Goal: Find contact information: Find contact information

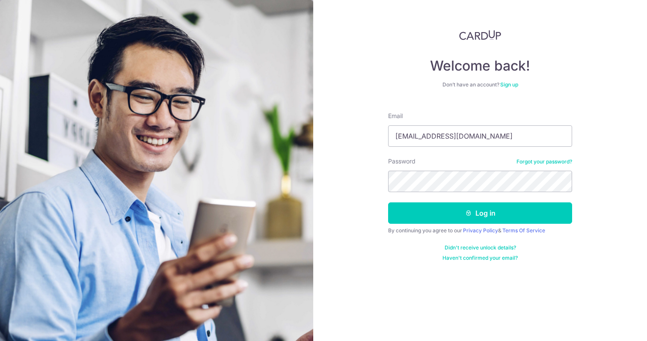
type input "[EMAIL_ADDRESS][DOMAIN_NAME]"
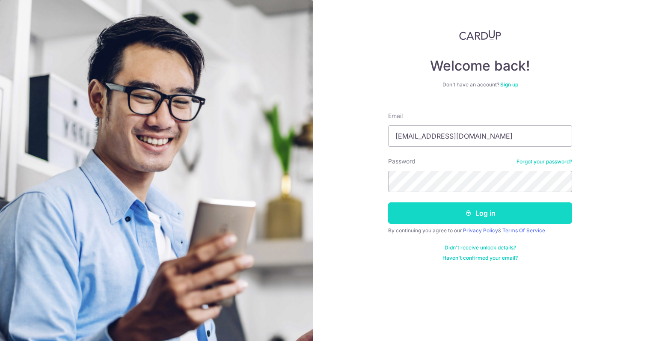
click at [513, 211] on button "Log in" at bounding box center [480, 212] width 184 height 21
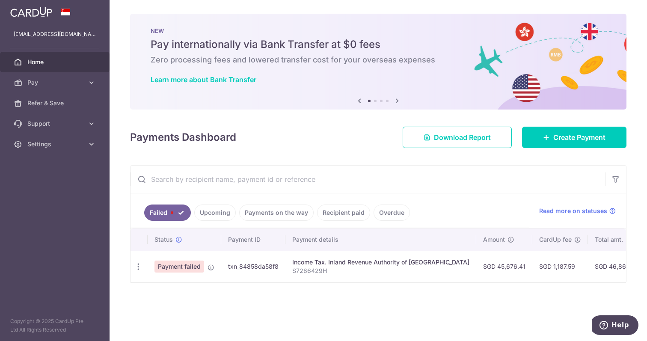
click at [343, 136] on div "Payments Dashboard Download Report Create Payment" at bounding box center [378, 135] width 496 height 25
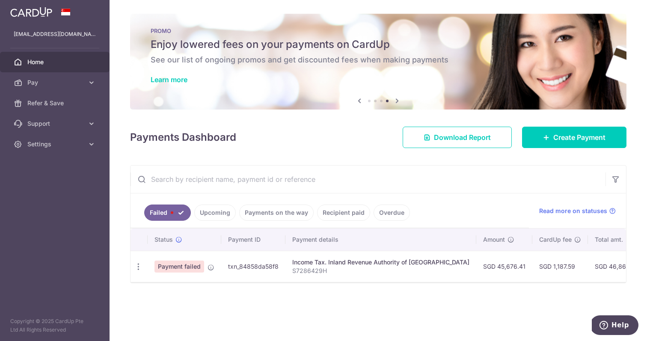
click at [548, 303] on div "× Pause Schedule Pause all future payments in this series Pause just this one p…" at bounding box center [378, 170] width 537 height 341
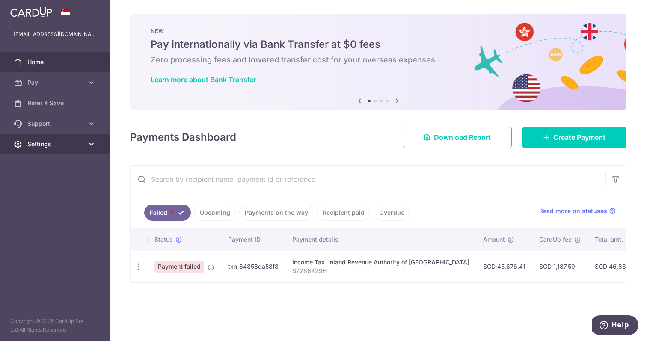
click at [86, 146] on link "Settings" at bounding box center [55, 144] width 110 height 21
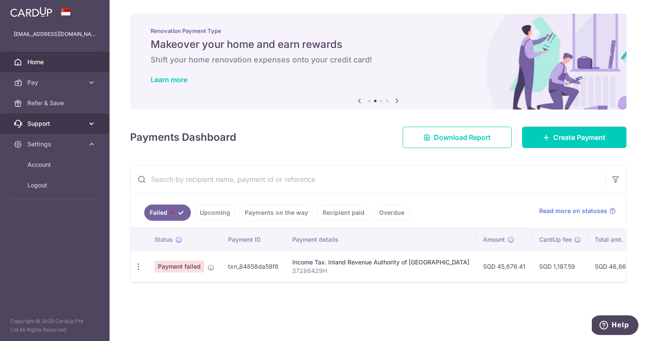
click at [52, 124] on span "Support" at bounding box center [55, 123] width 56 height 9
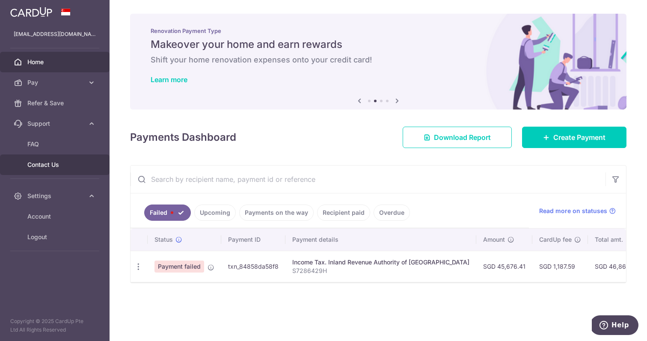
click at [49, 168] on span "Contact Us" at bounding box center [55, 164] width 56 height 9
